Goal: Information Seeking & Learning: Learn about a topic

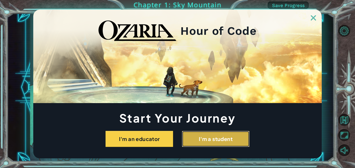
click at [194, 138] on button "I'm a student" at bounding box center [216, 139] width 68 height 16
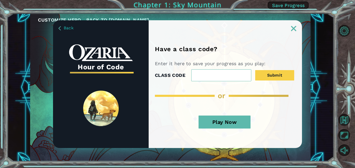
click at [233, 118] on button "Play Now" at bounding box center [225, 122] width 52 height 13
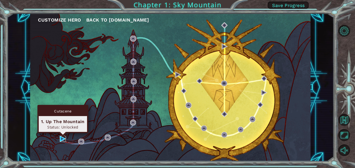
click at [64, 137] on img at bounding box center [63, 139] width 6 height 6
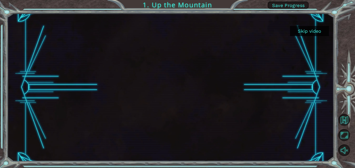
click at [319, 34] on button "Skip video" at bounding box center [309, 31] width 39 height 10
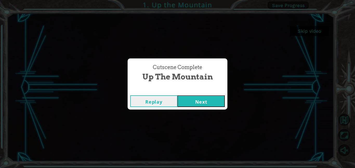
click at [218, 96] on button "Next" at bounding box center [200, 101] width 47 height 12
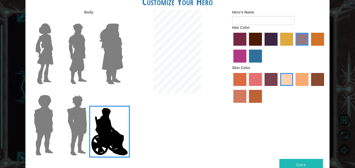
click at [104, 67] on img at bounding box center [111, 53] width 28 height 65
click at [123, 20] on input "Hero Amethyst" at bounding box center [123, 20] width 0 height 0
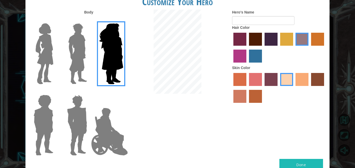
click at [79, 61] on img at bounding box center [77, 53] width 23 height 65
click at [89, 20] on input "Hero Lars" at bounding box center [89, 20] width 0 height 0
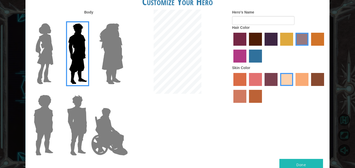
click at [291, 34] on label "tulip tree hair color" at bounding box center [286, 39] width 13 height 13
click at [278, 48] on input "tulip tree hair color" at bounding box center [278, 48] width 0 height 0
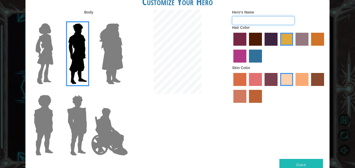
click at [249, 21] on input "Hero's Name" at bounding box center [263, 20] width 62 height 9
type input "Q"
type input "[PERSON_NAME]"
click at [233, 59] on div at bounding box center [279, 48] width 94 height 34
click at [75, 109] on img at bounding box center [77, 125] width 24 height 65
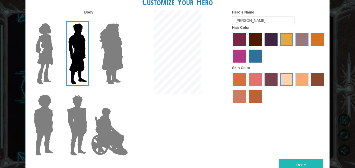
click at [89, 91] on input "Hero Garnet" at bounding box center [89, 91] width 0 height 0
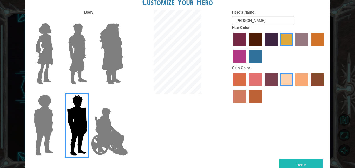
click at [75, 69] on img at bounding box center [77, 53] width 23 height 65
click at [89, 20] on input "Hero Lars" at bounding box center [89, 20] width 0 height 0
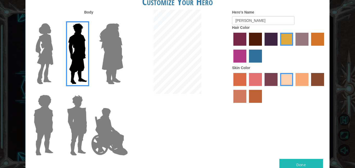
click at [45, 126] on img at bounding box center [43, 125] width 24 height 65
click at [55, 91] on input "Hero Steven" at bounding box center [55, 91] width 0 height 0
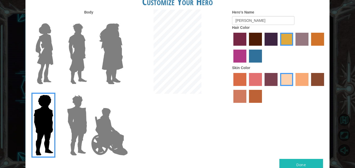
click at [60, 128] on div at bounding box center [76, 123] width 34 height 71
click at [64, 128] on label at bounding box center [76, 125] width 26 height 65
click at [89, 91] on input "Hero Garnet" at bounding box center [89, 91] width 0 height 0
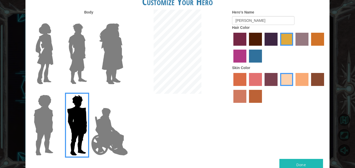
click at [100, 137] on img at bounding box center [109, 132] width 41 height 52
click at [123, 91] on input "Hero Jamie" at bounding box center [123, 91] width 0 height 0
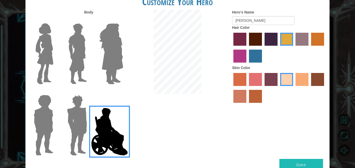
click at [70, 68] on img at bounding box center [77, 53] width 23 height 65
click at [89, 20] on input "Hero Lars" at bounding box center [89, 20] width 0 height 0
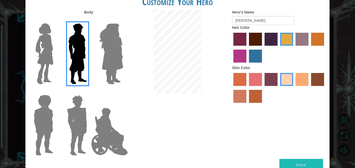
click at [307, 164] on button "Done" at bounding box center [301, 165] width 44 height 12
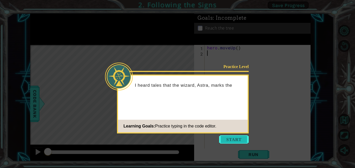
click at [232, 141] on button "Start" at bounding box center [234, 139] width 30 height 8
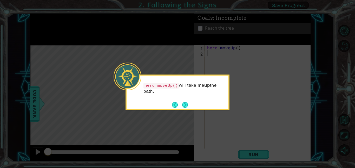
click at [189, 105] on div "hero.moveUp() will take me up the path." at bounding box center [177, 93] width 104 height 36
click at [183, 104] on button "Next" at bounding box center [185, 105] width 6 height 6
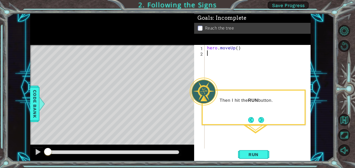
click at [246, 125] on div "hero . moveUp ( )" at bounding box center [259, 102] width 106 height 115
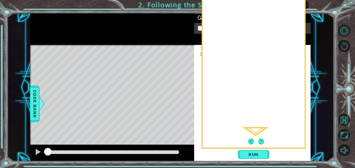
click at [219, 70] on body "1 ההההההההההההההההההההההההההההההההההההההההההההההההההההההההההההההההההההההההההההה…" at bounding box center [177, 84] width 355 height 168
